Goal: Task Accomplishment & Management: Manage account settings

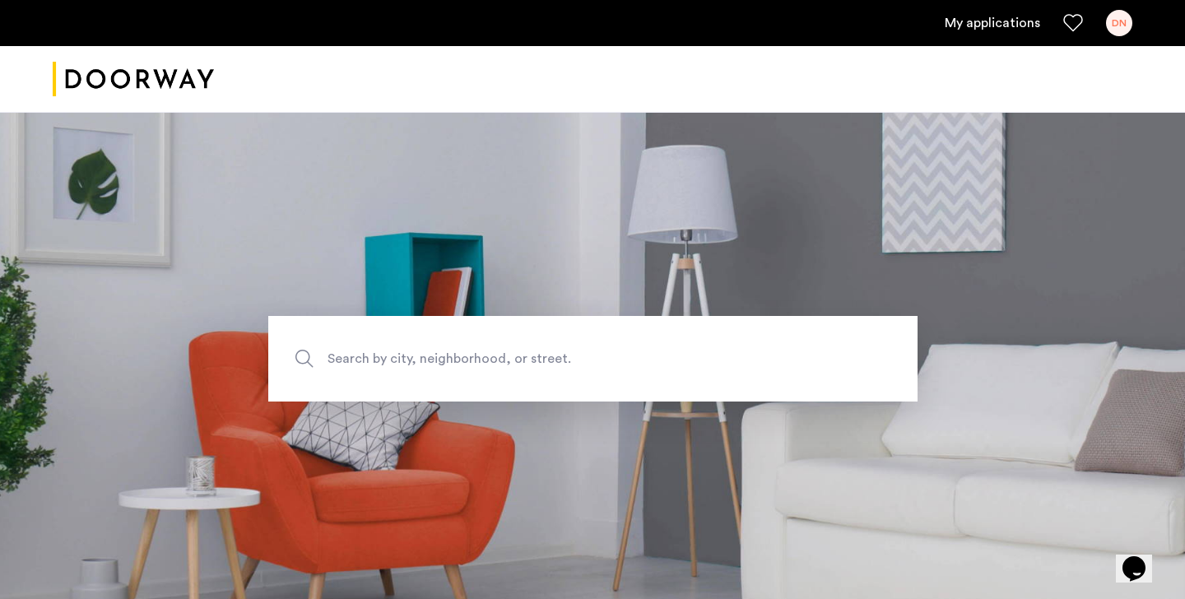
click at [1013, 14] on link "My applications" at bounding box center [992, 23] width 95 height 20
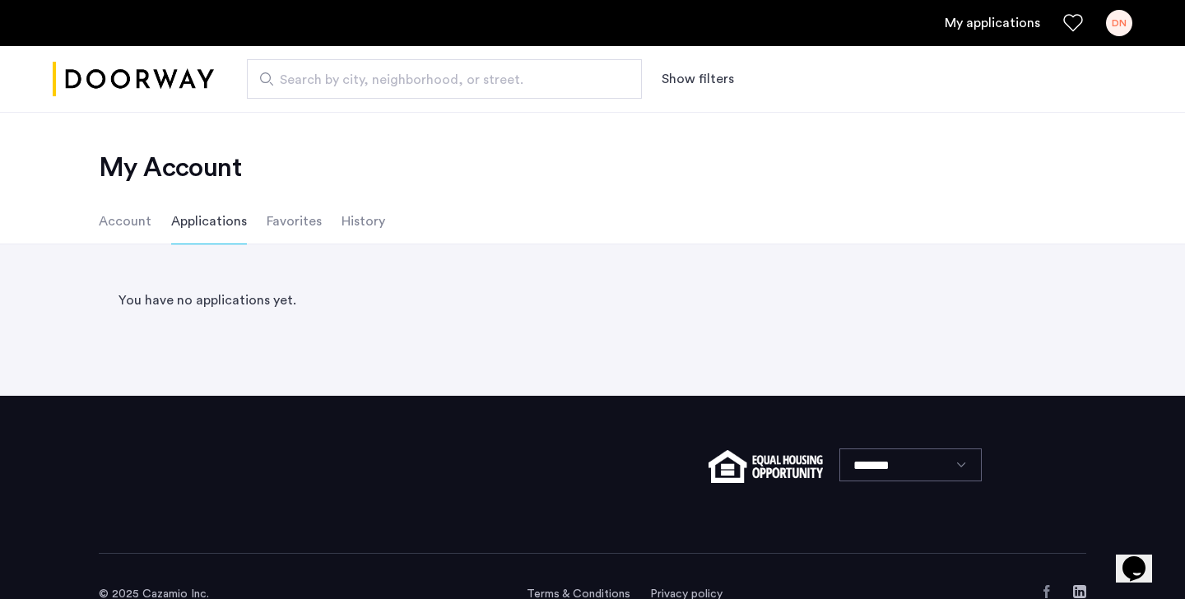
click at [128, 224] on li "Account" at bounding box center [125, 221] width 53 height 46
